Goal: Information Seeking & Learning: Learn about a topic

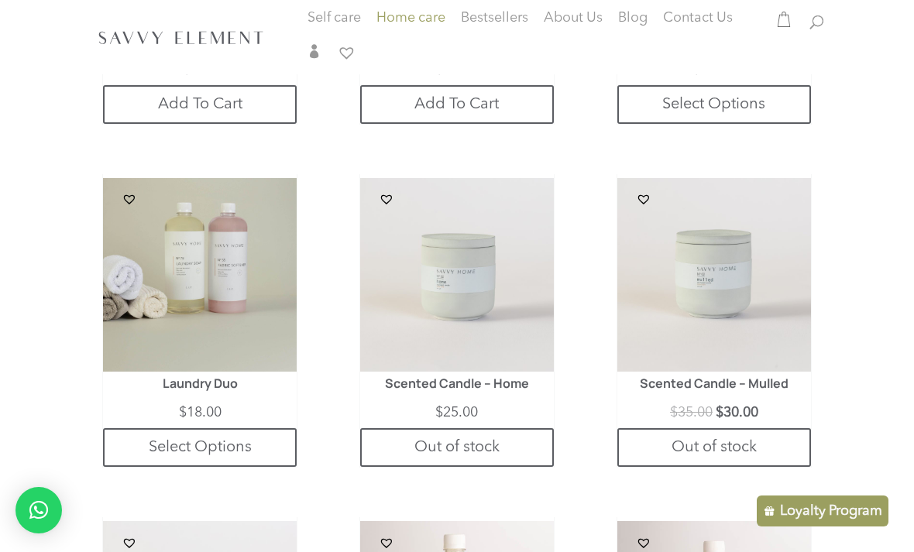
scroll to position [1358, 0]
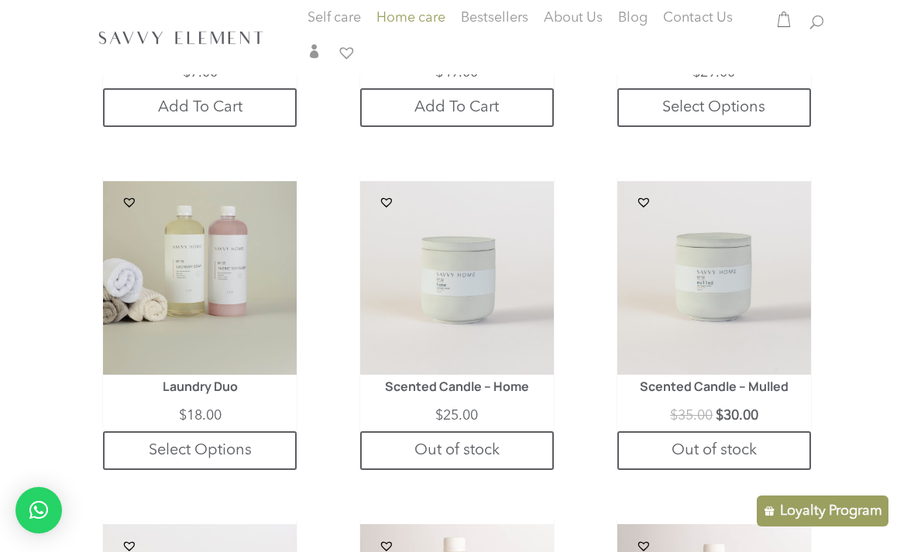
click at [245, 332] on img at bounding box center [200, 278] width 194 height 194
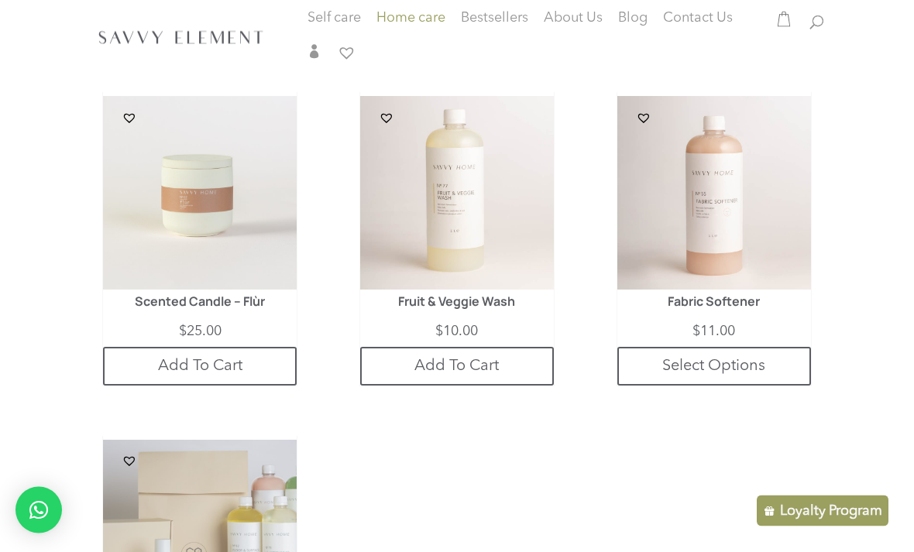
scroll to position [1786, 0]
click at [520, 251] on img at bounding box center [457, 193] width 194 height 194
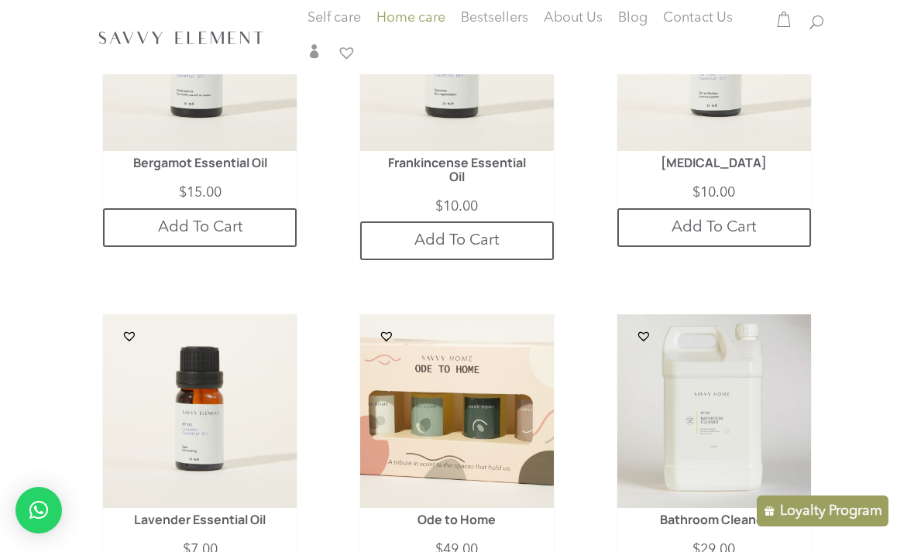
scroll to position [881, 0]
click at [521, 404] on img at bounding box center [457, 411] width 194 height 194
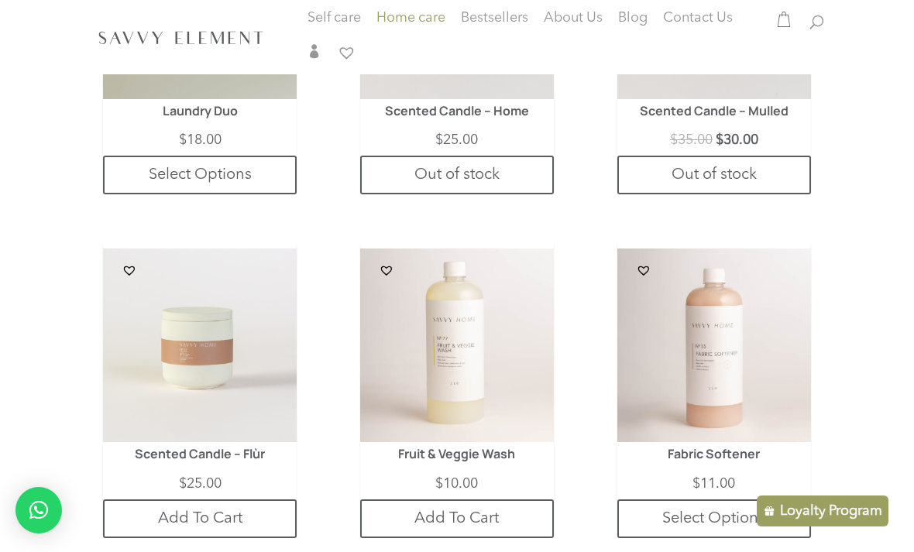
scroll to position [1636, 0]
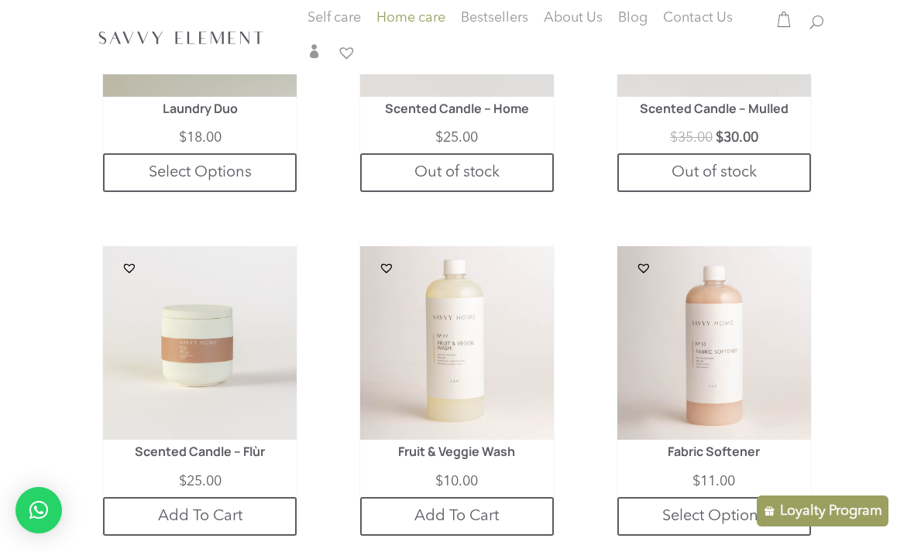
click at [539, 378] on img at bounding box center [457, 343] width 194 height 194
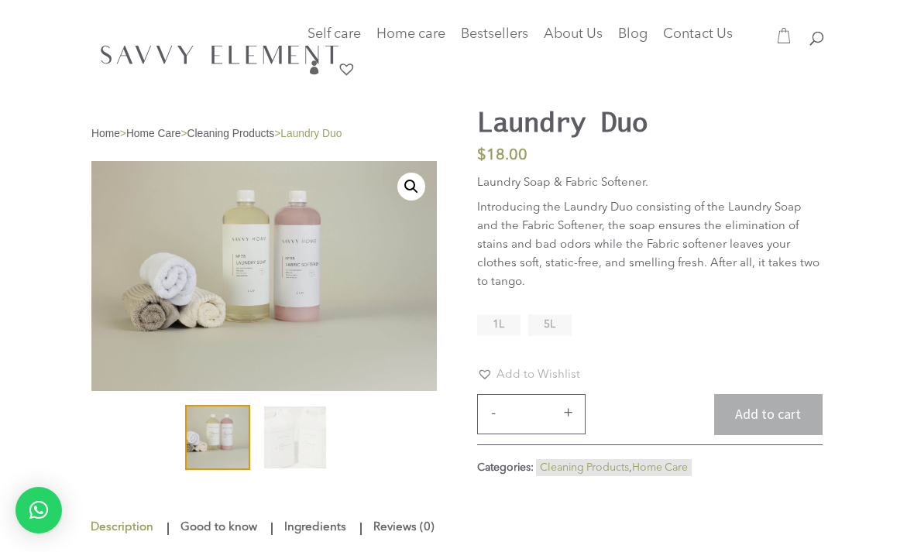
click at [487, 105] on div at bounding box center [456, 54] width 731 height 108
click at [496, 118] on h1 "Laundry Duo" at bounding box center [607, 121] width 260 height 31
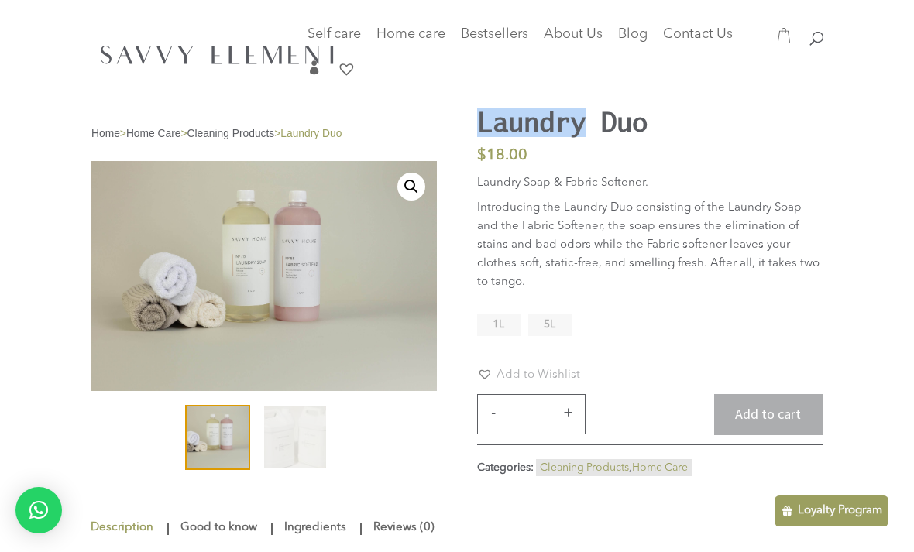
click at [494, 186] on p "Laundry Soap & Fabric Softener." at bounding box center [650, 186] width 346 height 25
click at [497, 186] on p "Laundry Soap & Fabric Softener." at bounding box center [650, 186] width 346 height 25
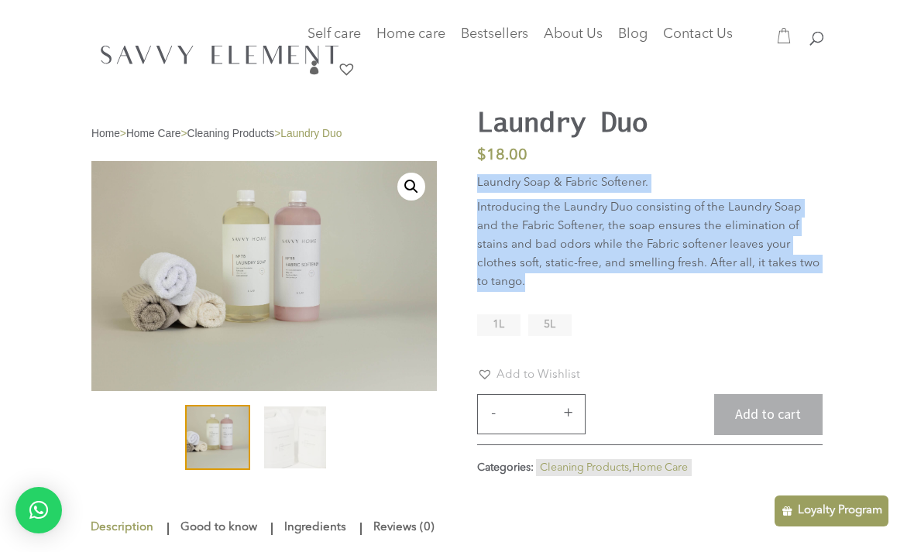
copy div "Laundry Soap & Fabric Softener. Introducing the Laundry Duo consisting of the L…"
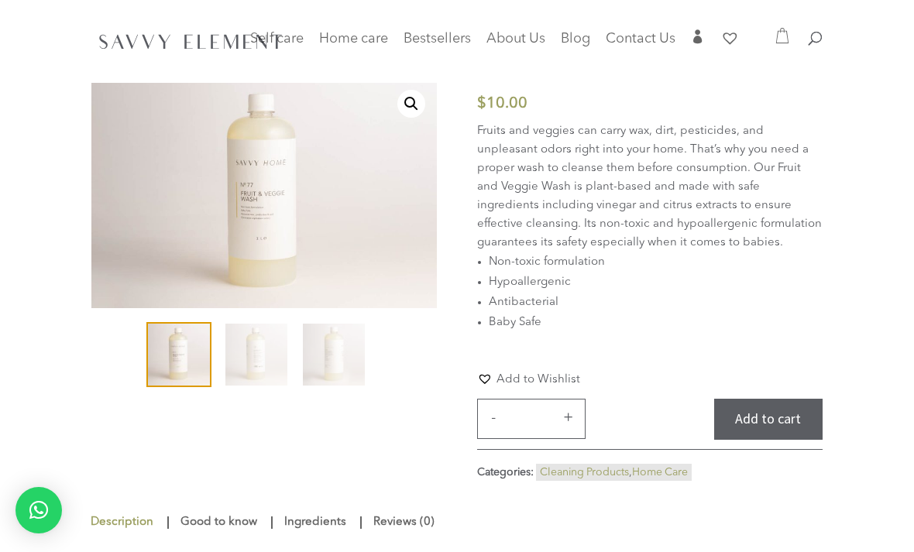
click at [501, 134] on p "Fruits and veggies can carry wax, dirt, pesticides, and unpleasant odors right …" at bounding box center [650, 187] width 346 height 130
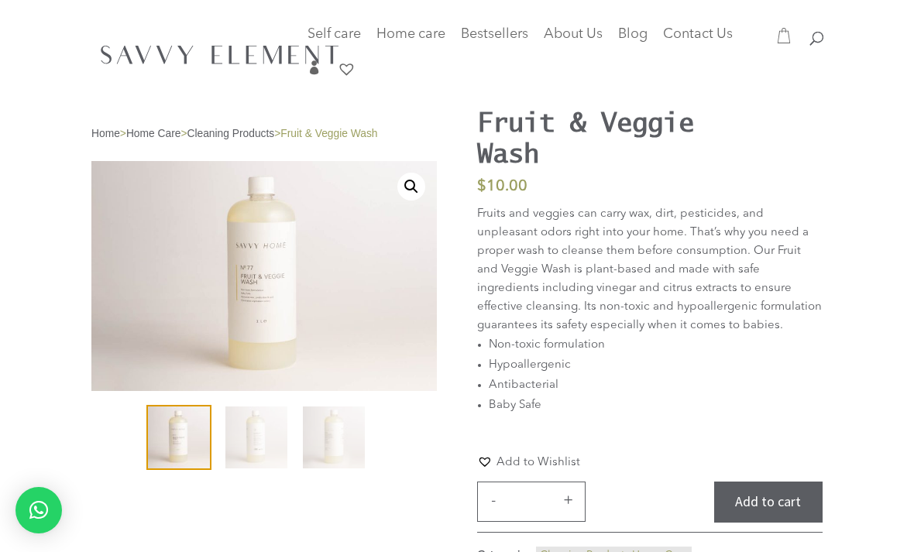
click at [482, 134] on h1 "Fruit & Veggie Wash" at bounding box center [607, 137] width 260 height 62
click at [485, 215] on p "Fruits and veggies can carry wax, dirt, pesticides, and unpleasant odors right …" at bounding box center [650, 270] width 346 height 130
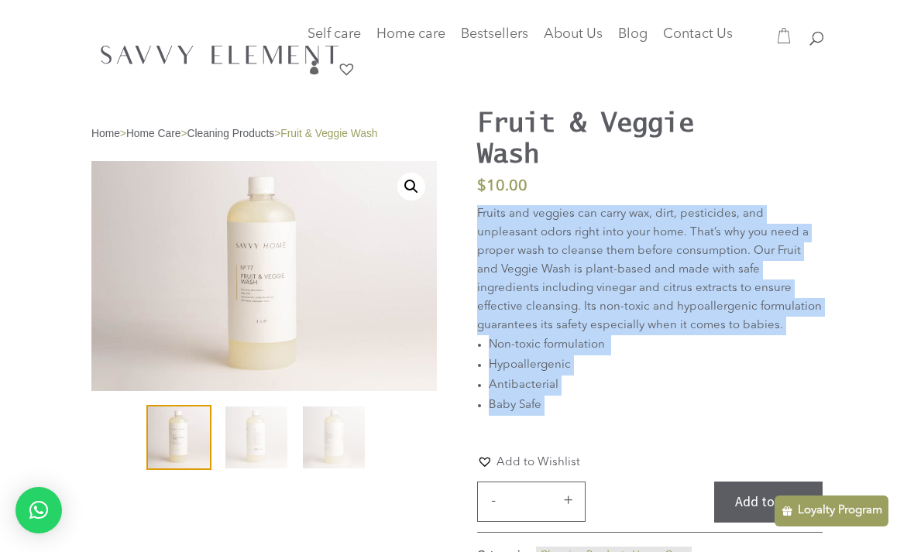
copy div "Fruits and veggies can carry wax, dirt, pesticides, and unpleasant odors right …"
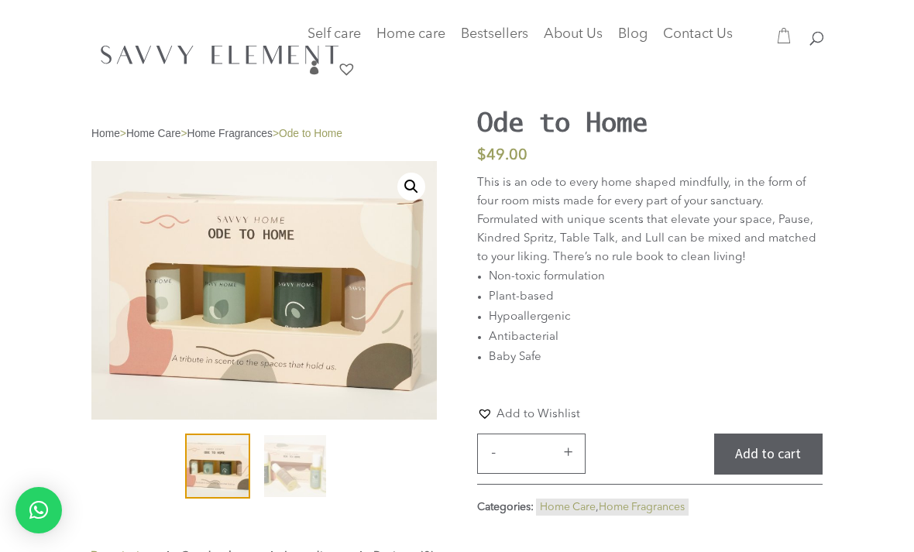
click at [494, 108] on h1 "Ode to Home" at bounding box center [607, 121] width 260 height 31
click at [497, 184] on p "This is an ode to every home shaped mindfully, in the form of four room mists m…" at bounding box center [650, 220] width 346 height 93
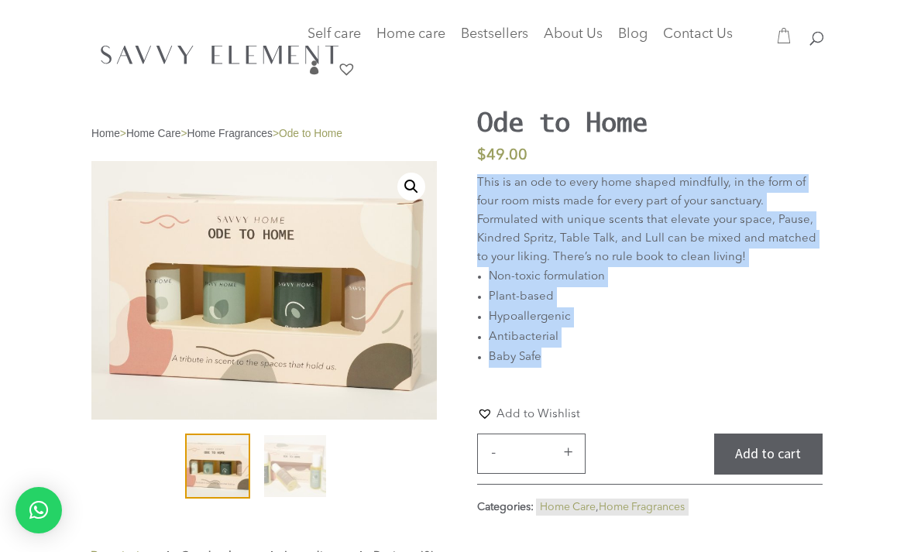
copy div "This is an ode to every home shaped mindfully, in the form of four room mists m…"
click at [847, 224] on div "Home > Home Care > Home Fragrances > Ode to Home 🔍 Ode to Home $ 49.00 This is …" at bounding box center [457, 267] width 914 height 535
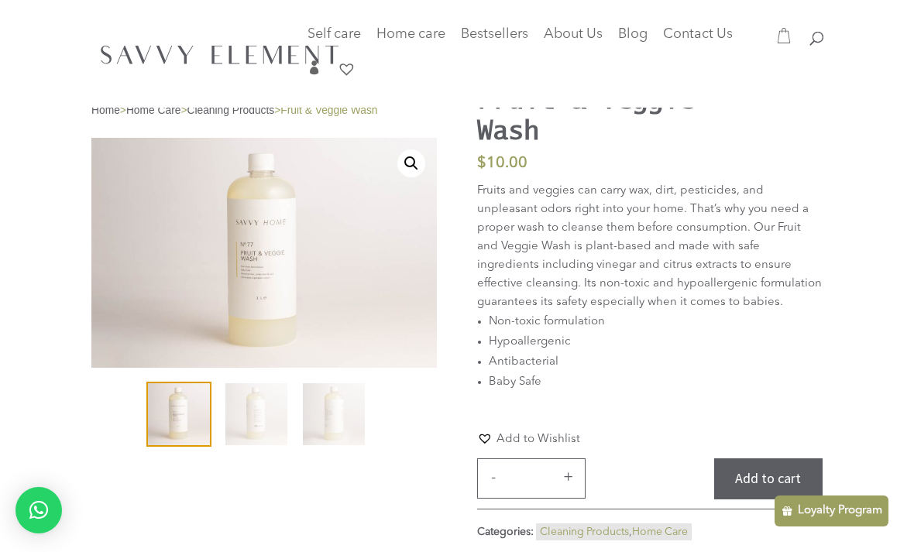
scroll to position [24, 0]
